Goal: Task Accomplishment & Management: Use online tool/utility

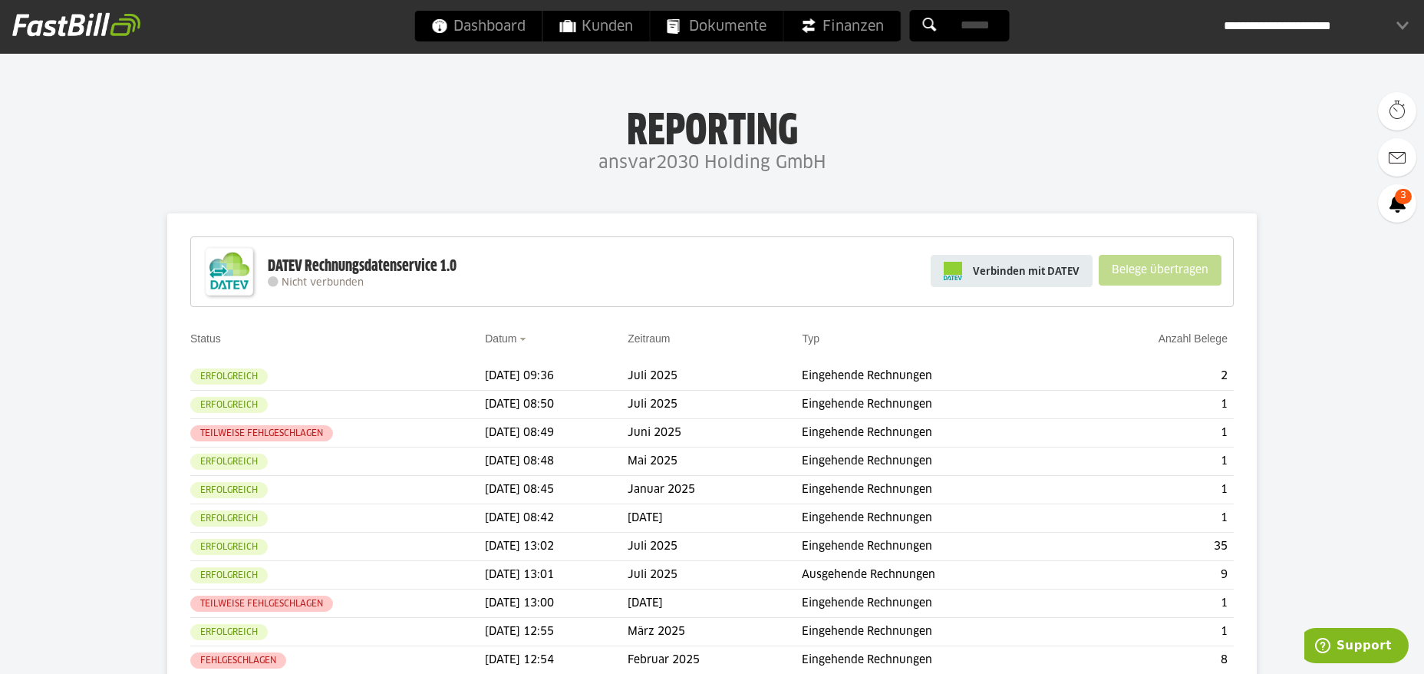
click at [1039, 276] on span "Verbinden mit DATEV" at bounding box center [1026, 270] width 107 height 15
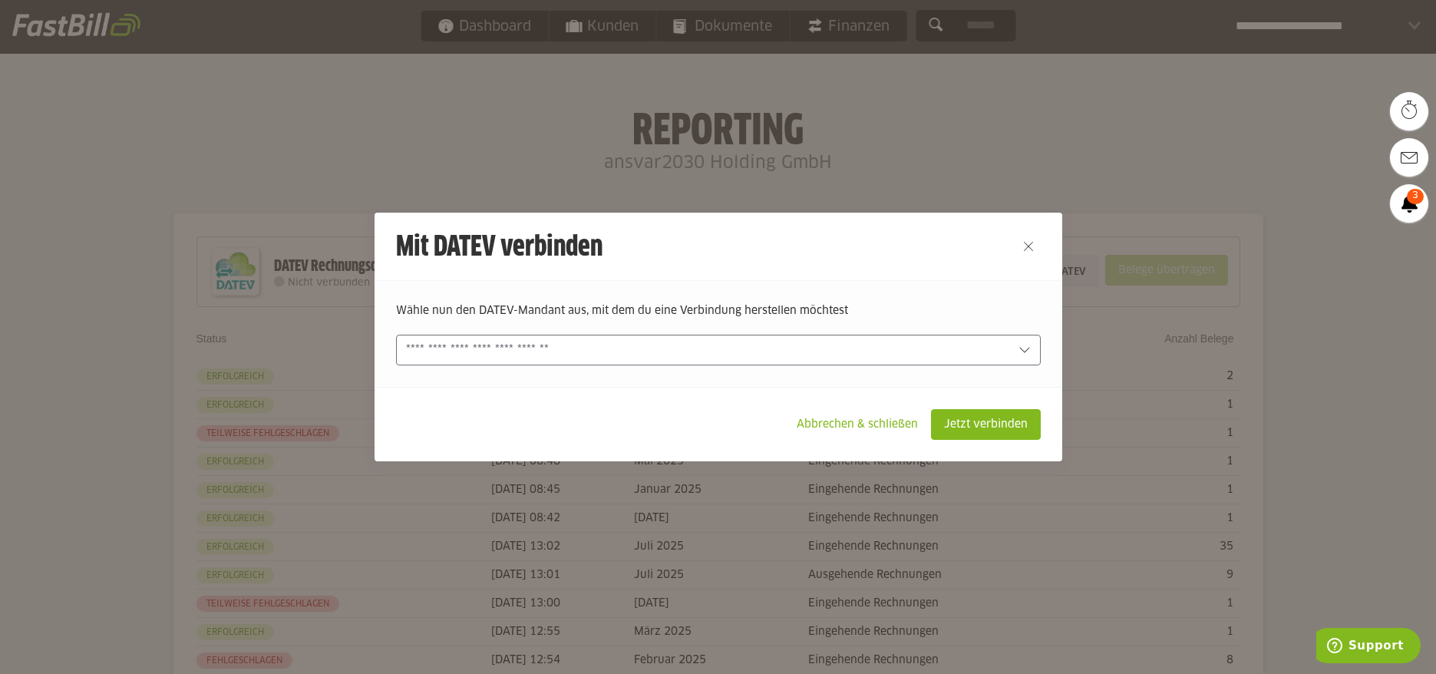
click at [1005, 341] on div at bounding box center [718, 350] width 645 height 31
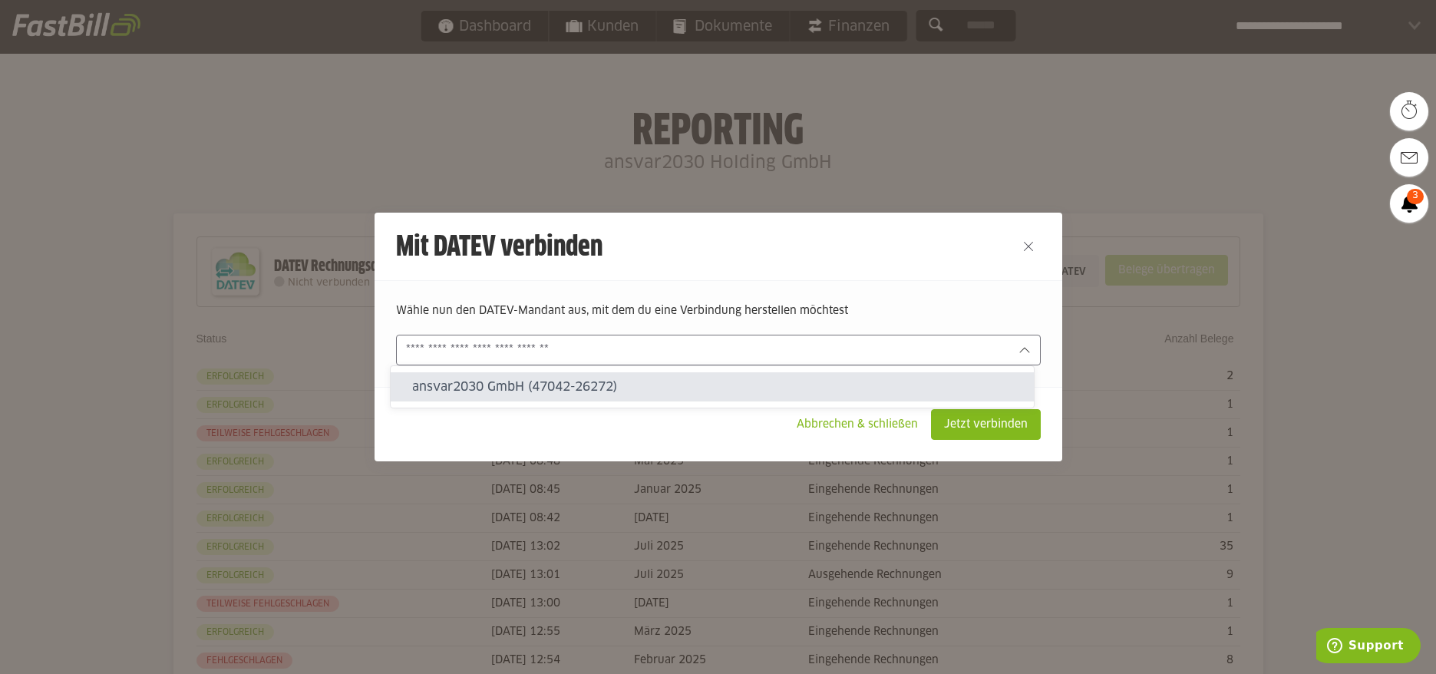
click at [675, 386] on slot "ansvar2030 GmbH (47042-26272)" at bounding box center [716, 386] width 609 height 17
type input "**********"
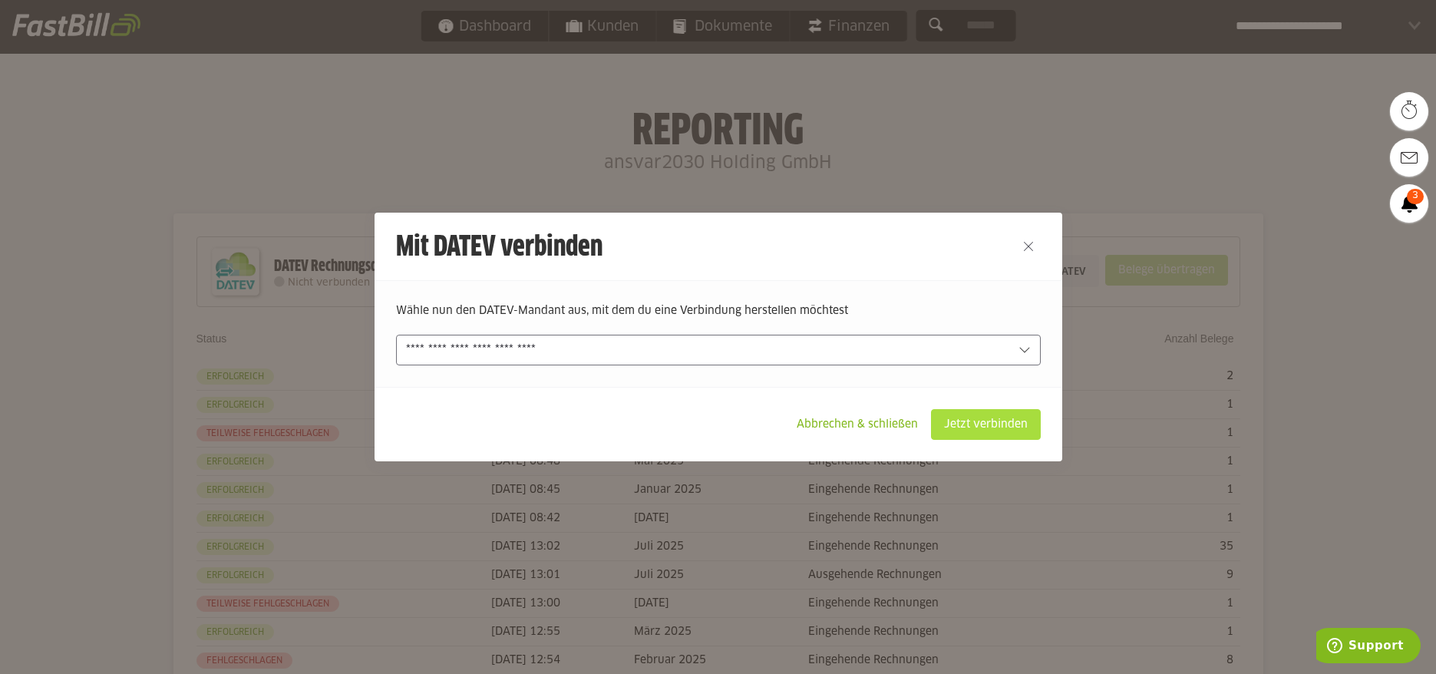
click at [997, 418] on slot "Jetzt verbinden" at bounding box center [986, 424] width 108 height 29
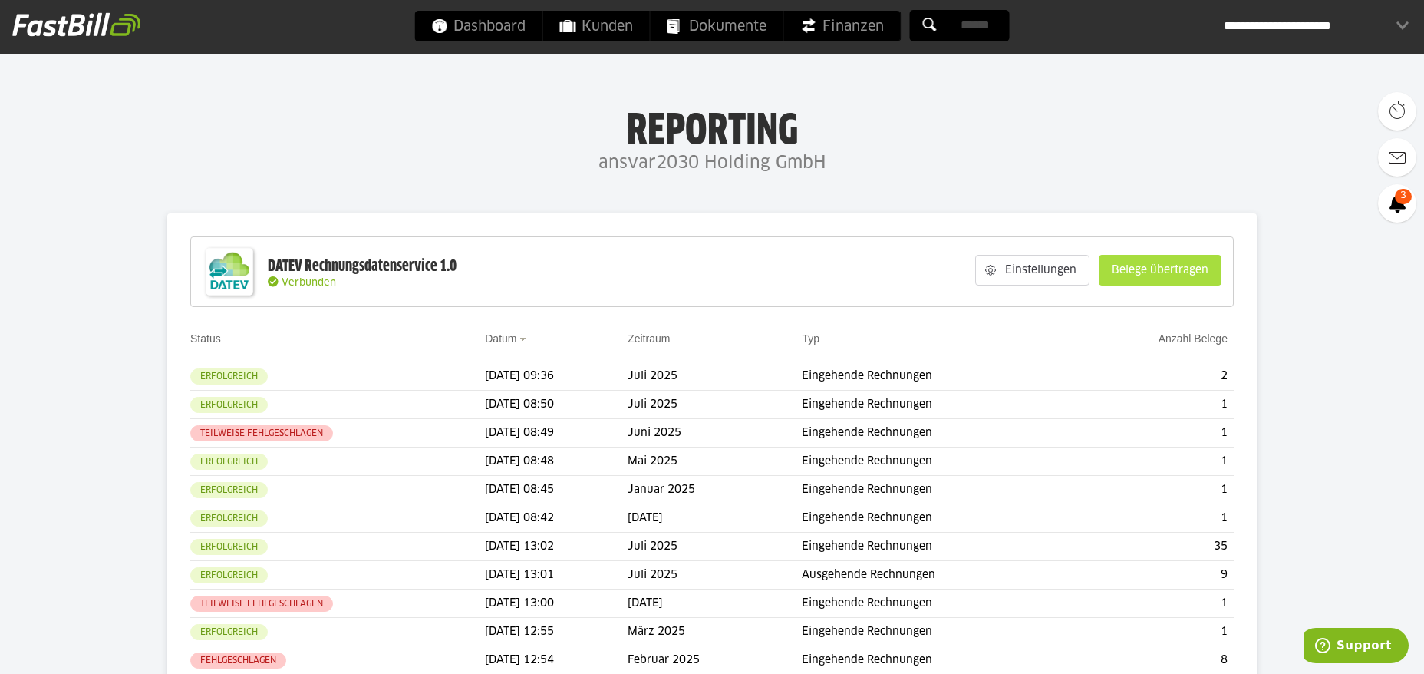
click at [1148, 276] on slot "Belege übertragen" at bounding box center [1160, 270] width 121 height 29
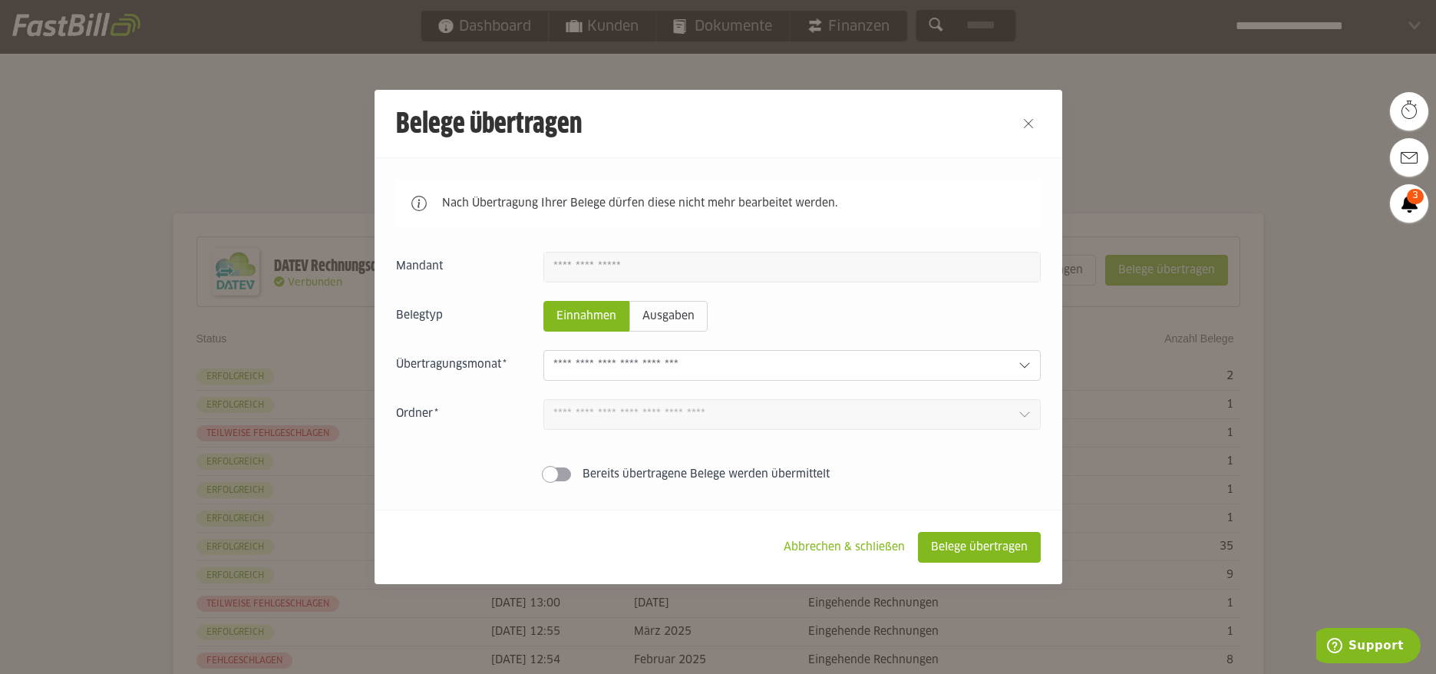
click at [898, 374] on input "text" at bounding box center [779, 365] width 453 height 17
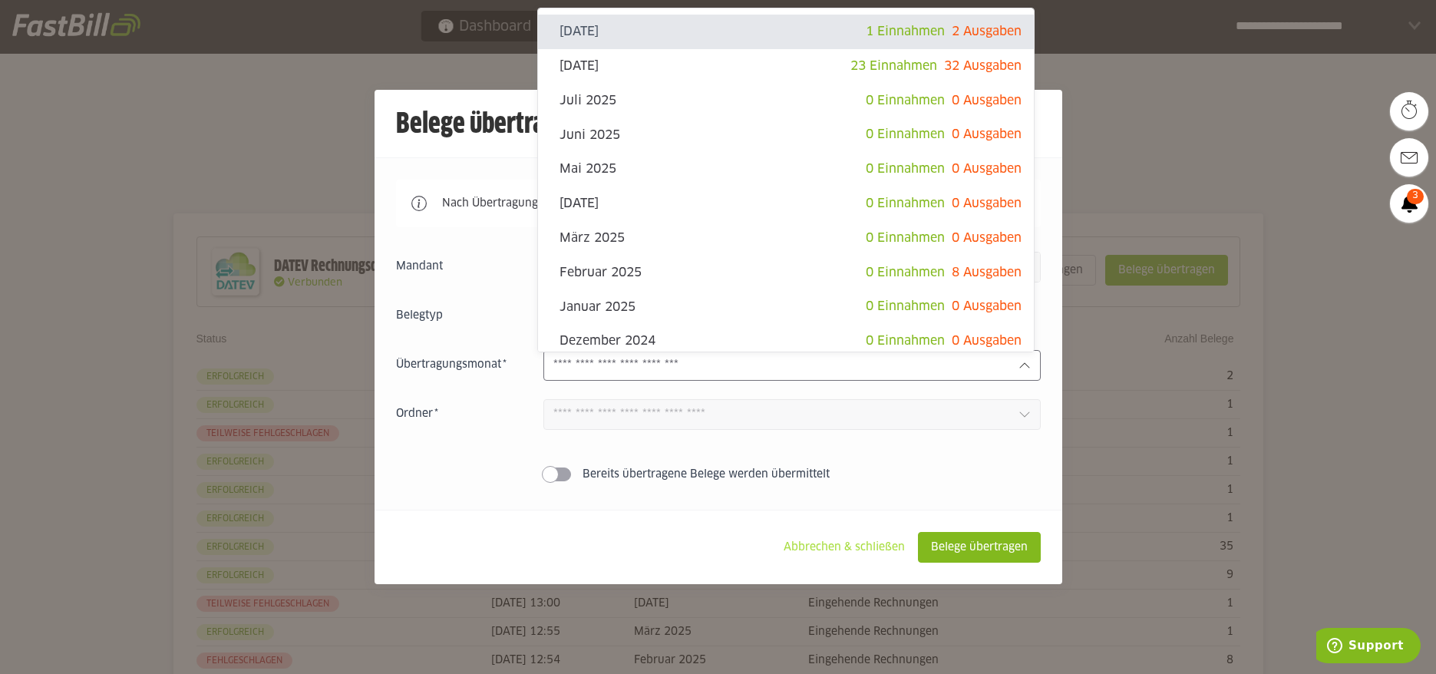
click at [846, 552] on slot "Abbrechen & schließen" at bounding box center [844, 547] width 146 height 29
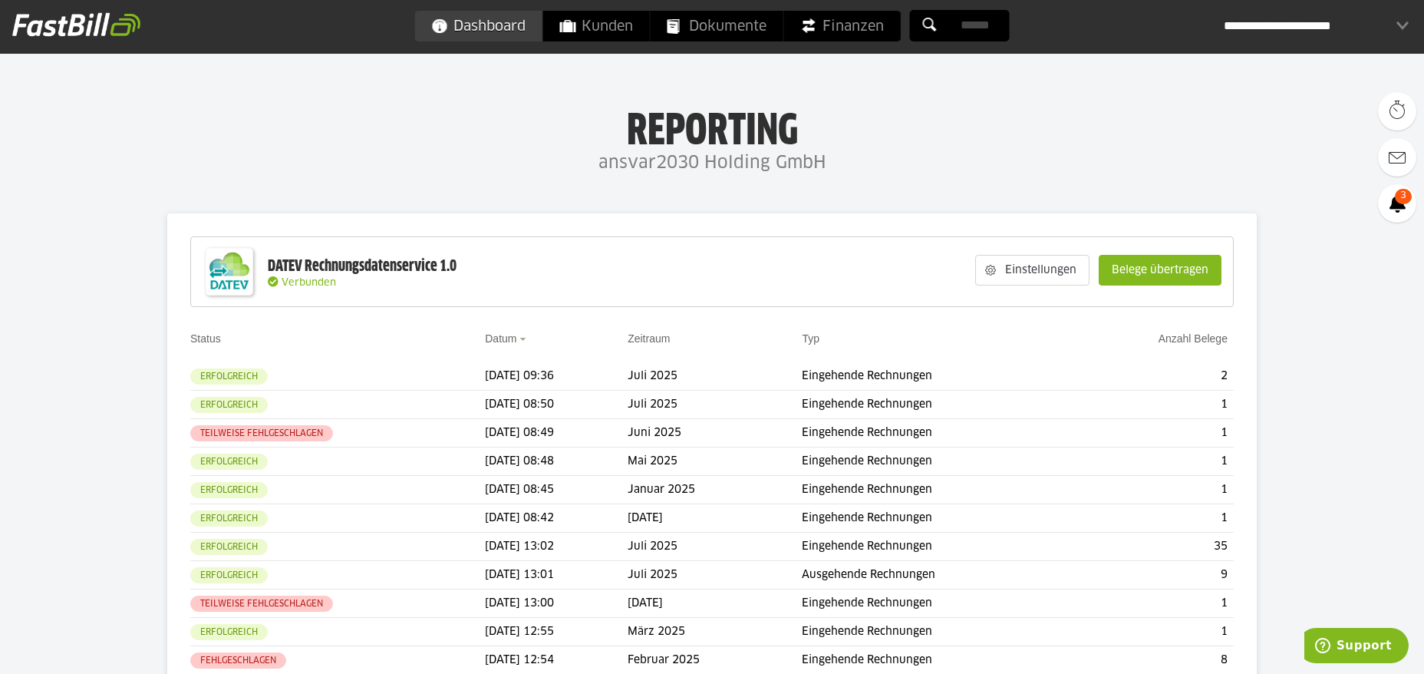
click at [485, 28] on span "Dashboard" at bounding box center [479, 26] width 94 height 31
